Goal: Find specific page/section

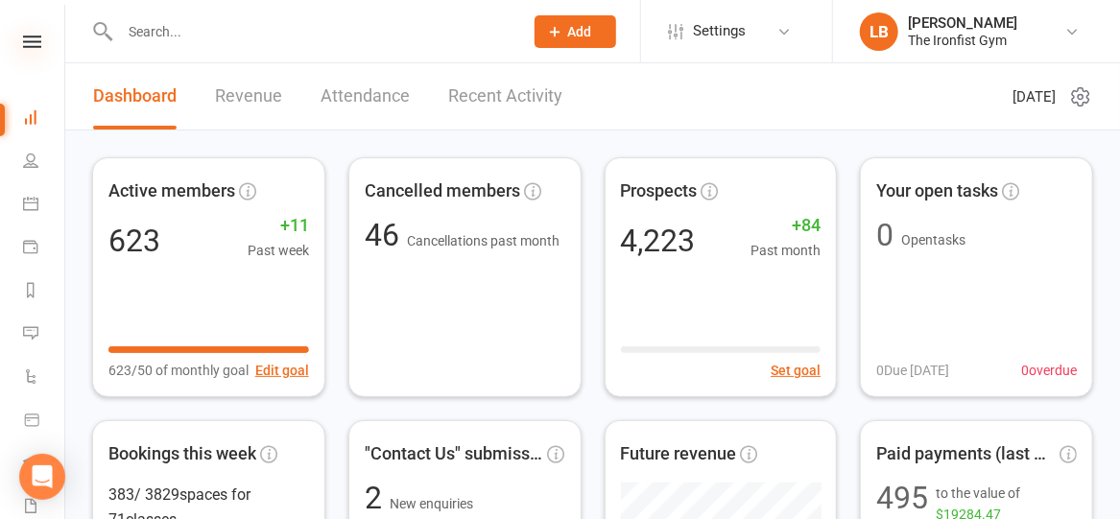
click at [27, 42] on icon at bounding box center [32, 42] width 18 height 12
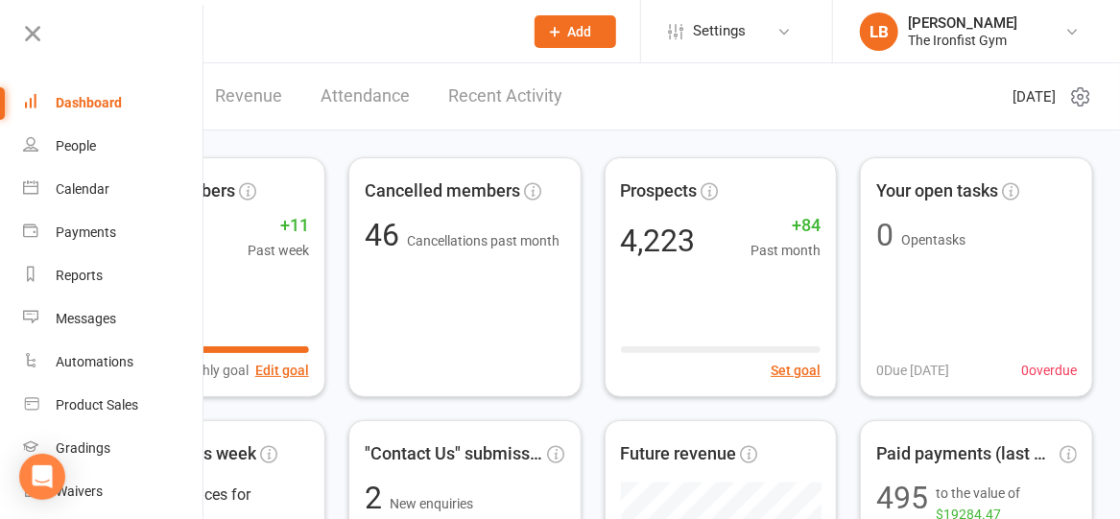
click at [441, 28] on input "text" at bounding box center [311, 31] width 395 height 27
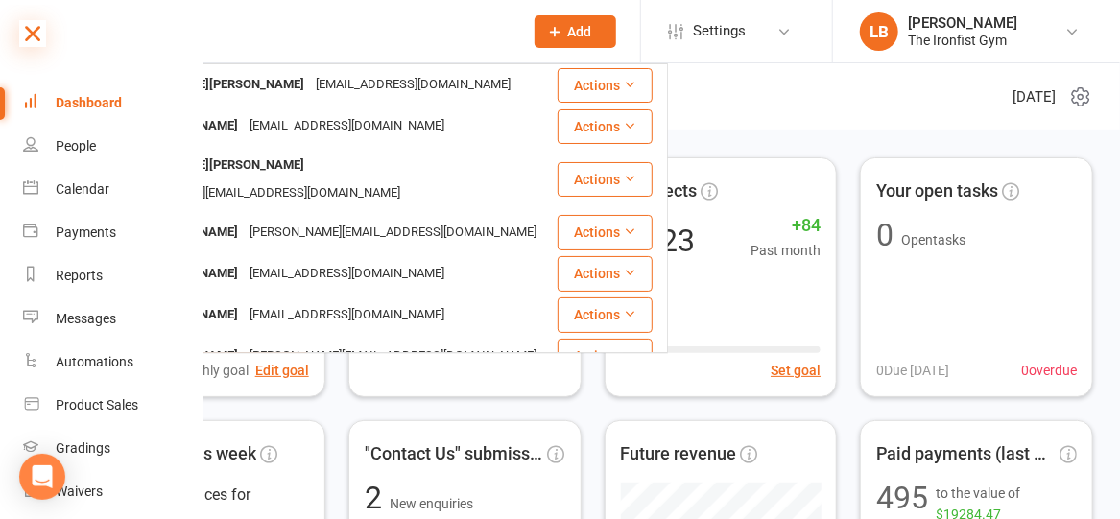
type input "georgeia"
click at [26, 35] on icon at bounding box center [32, 33] width 27 height 27
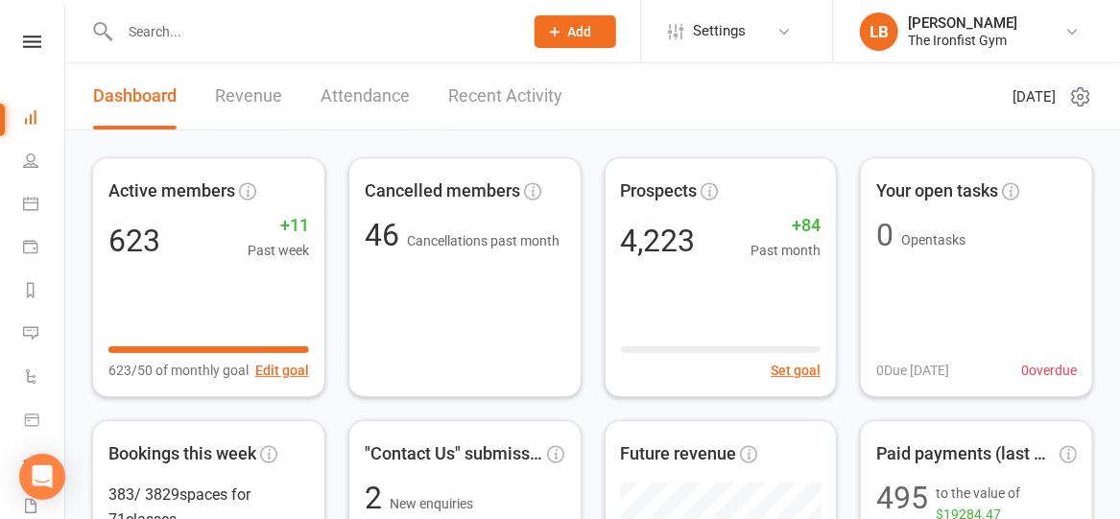
click at [203, 36] on input "text" at bounding box center [311, 31] width 395 height 27
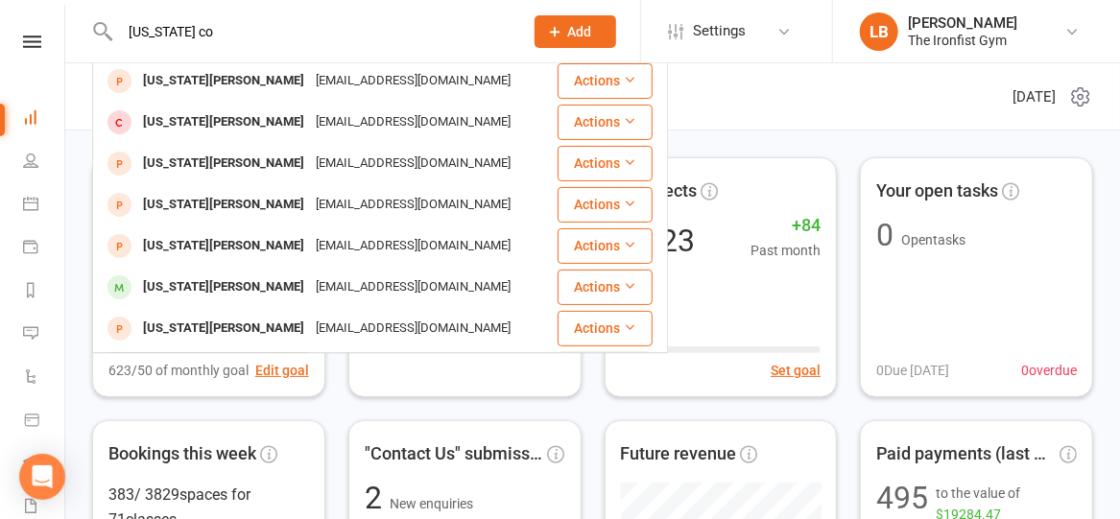
scroll to position [75, 0]
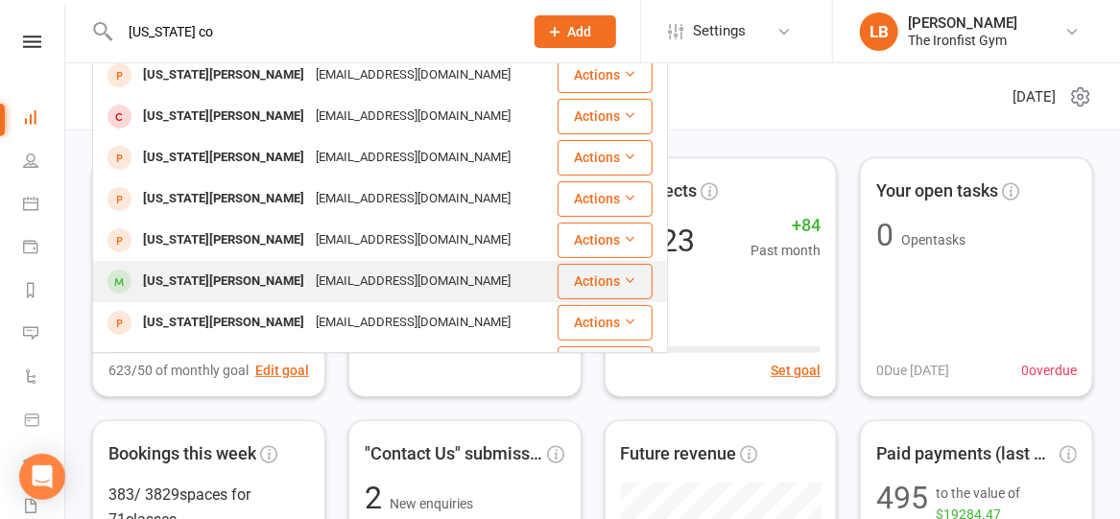
type input "[US_STATE] co"
click at [179, 268] on div "[US_STATE][PERSON_NAME]" at bounding box center [223, 282] width 173 height 28
